Goal: Task Accomplishment & Management: Use online tool/utility

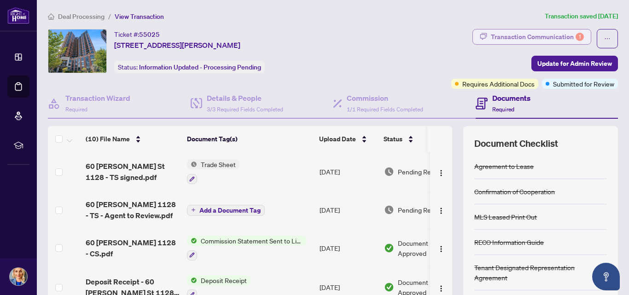
click at [560, 35] on div "Transaction Communication 1" at bounding box center [537, 36] width 93 height 15
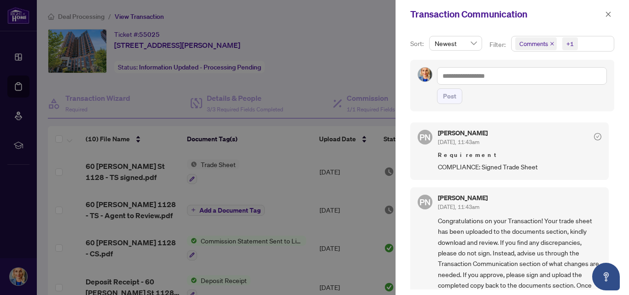
click at [591, 42] on span "Comments +1" at bounding box center [562, 43] width 102 height 15
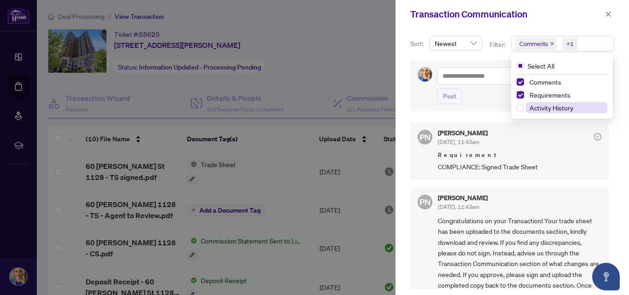
click at [539, 112] on span "Activity History" at bounding box center [566, 107] width 81 height 11
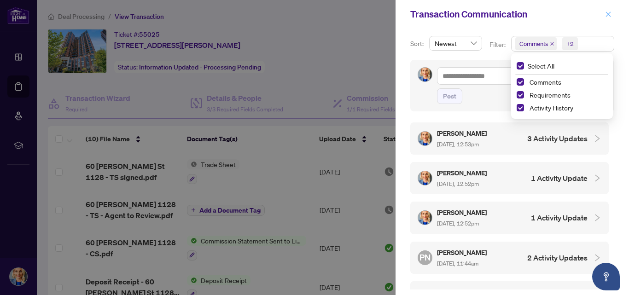
click at [607, 16] on icon "close" at bounding box center [608, 14] width 6 height 6
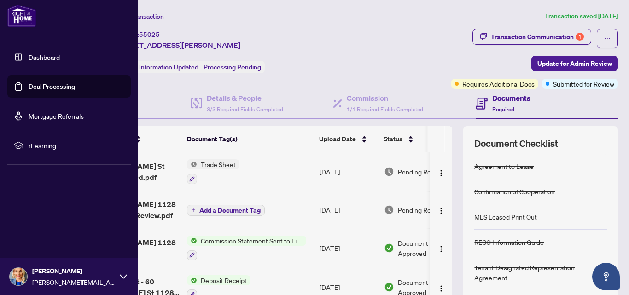
click at [49, 87] on link "Deal Processing" at bounding box center [52, 86] width 46 height 8
